Goal: Information Seeking & Learning: Learn about a topic

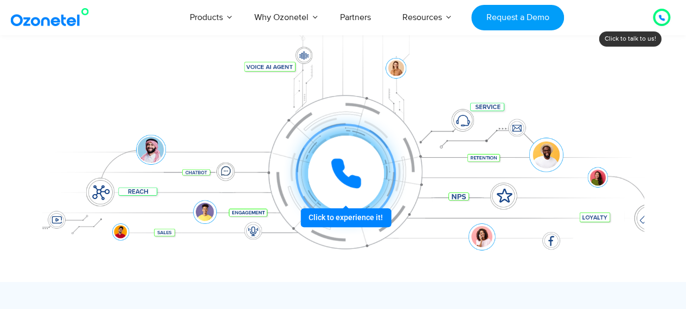
click at [363, 218] on div at bounding box center [345, 174] width 100 height 100
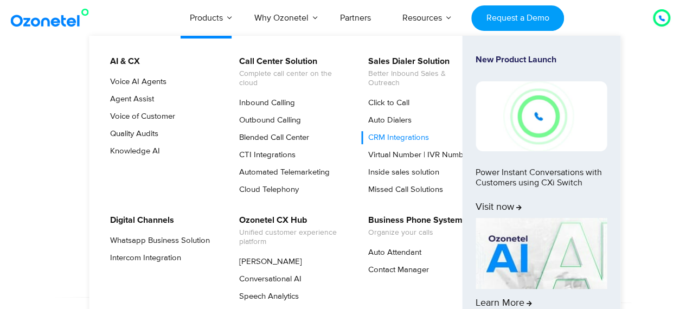
click at [401, 136] on link "CRM Integrations" at bounding box center [395, 137] width 69 height 13
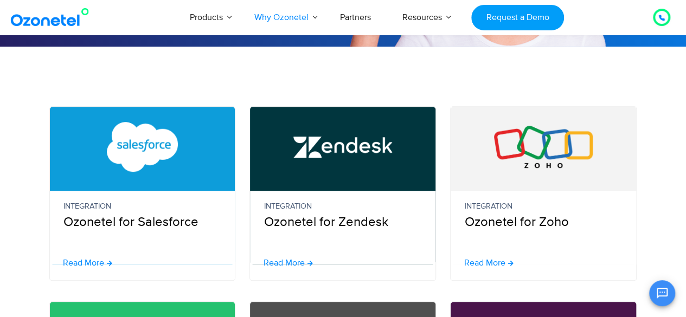
scroll to position [162, 0]
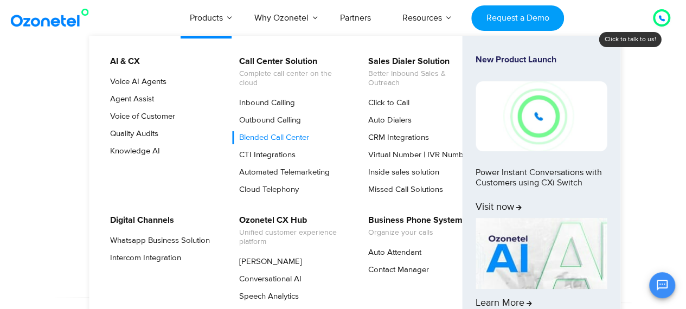
click at [274, 132] on link "Blended Call Center" at bounding box center [271, 137] width 79 height 13
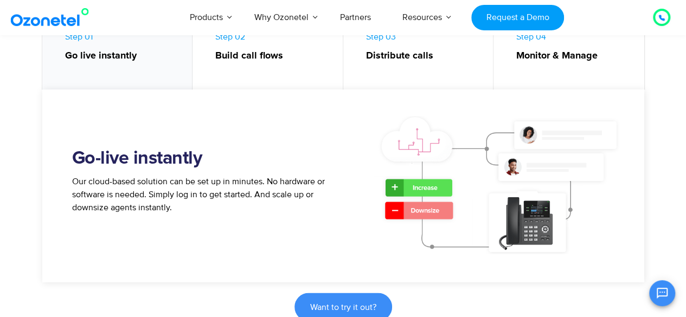
scroll to position [814, 0]
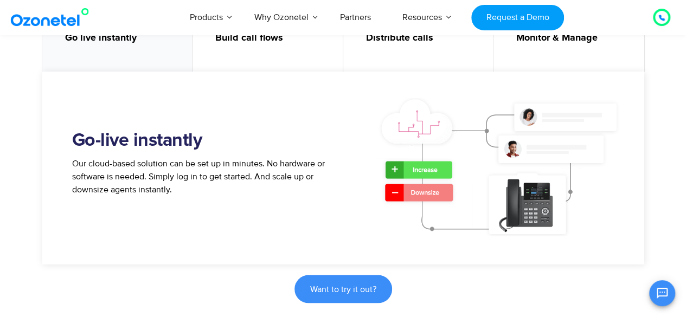
click at [92, 161] on span "Our cloud-based solution can be set up in minutes. No hardware or software is n…" at bounding box center [198, 176] width 253 height 37
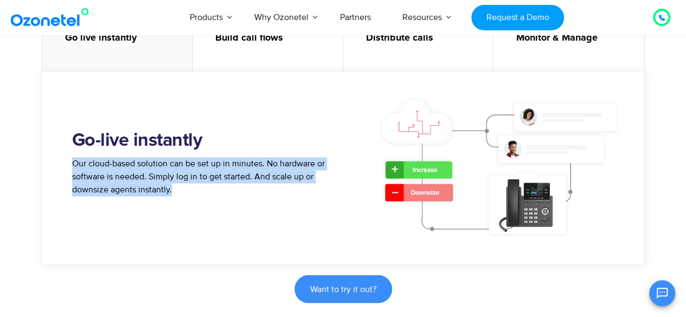
click at [92, 161] on span "Our cloud-based solution can be set up in minutes. No hardware or software is n…" at bounding box center [198, 176] width 253 height 37
click at [165, 203] on div "Our cloud-based solution can be set up in minutes. No hardware or software is n…" at bounding box center [208, 181] width 272 height 48
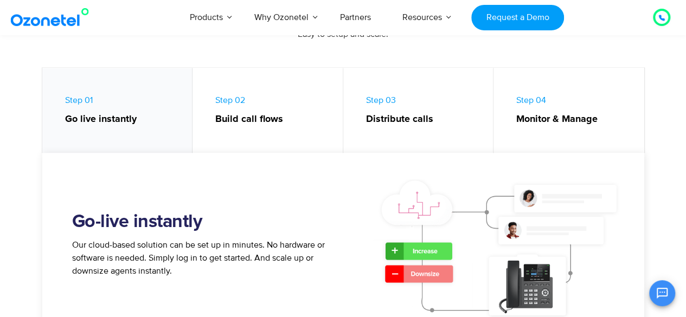
scroll to position [730, 0]
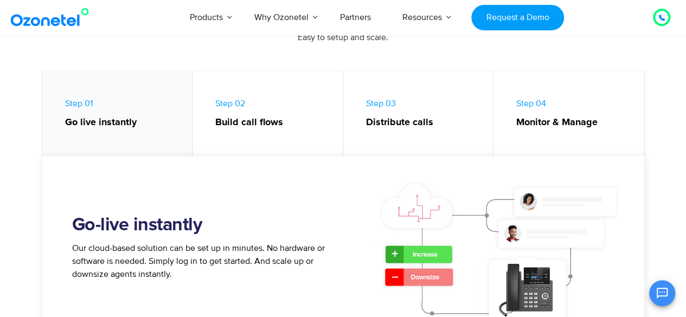
click at [209, 117] on link "Step 02 Build call flows" at bounding box center [267, 116] width 151 height 91
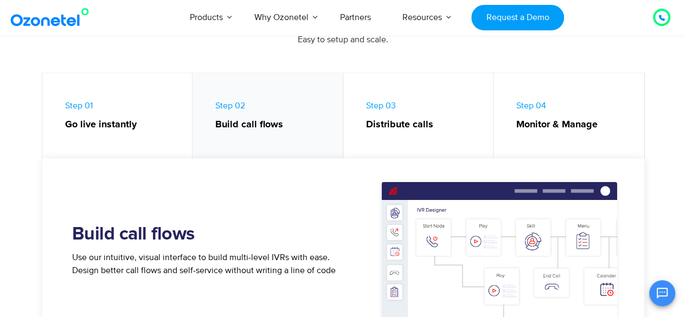
scroll to position [727, 0]
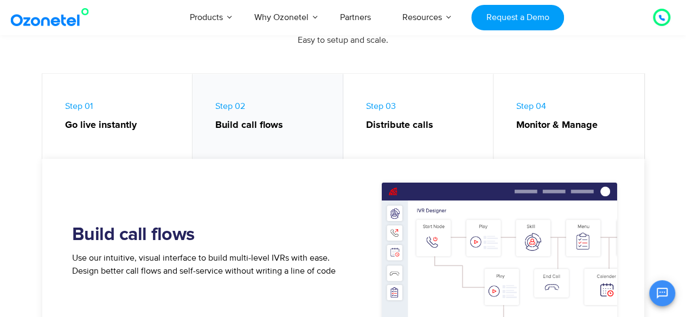
click at [480, 119] on strong "Distribute calls" at bounding box center [424, 125] width 117 height 15
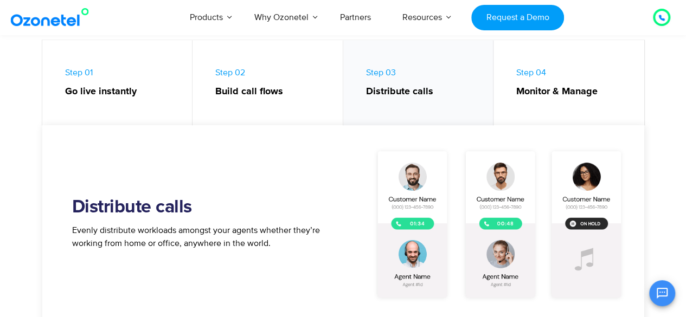
scroll to position [759, 0]
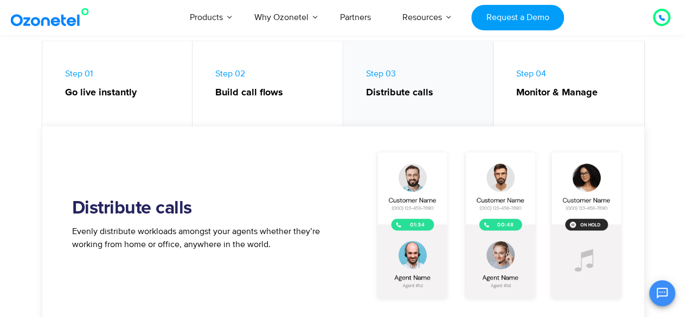
click at [577, 93] on strong "Monitor & Manage" at bounding box center [574, 93] width 117 height 15
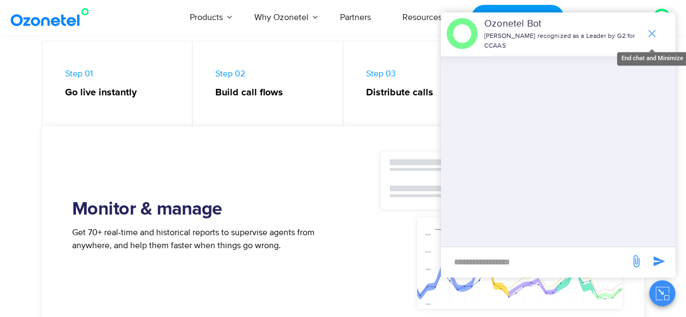
click at [651, 38] on icon "end chat or minimize" at bounding box center [651, 33] width 13 height 13
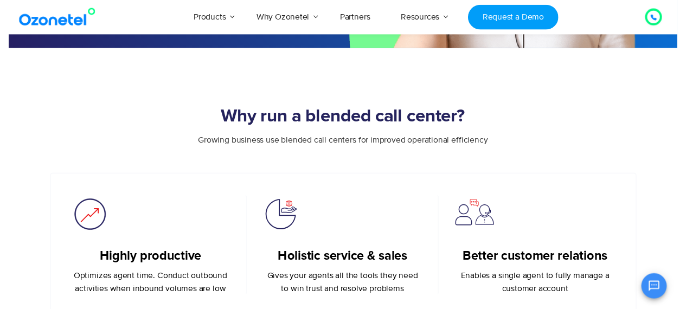
scroll to position [0, 0]
